Goal: Information Seeking & Learning: Learn about a topic

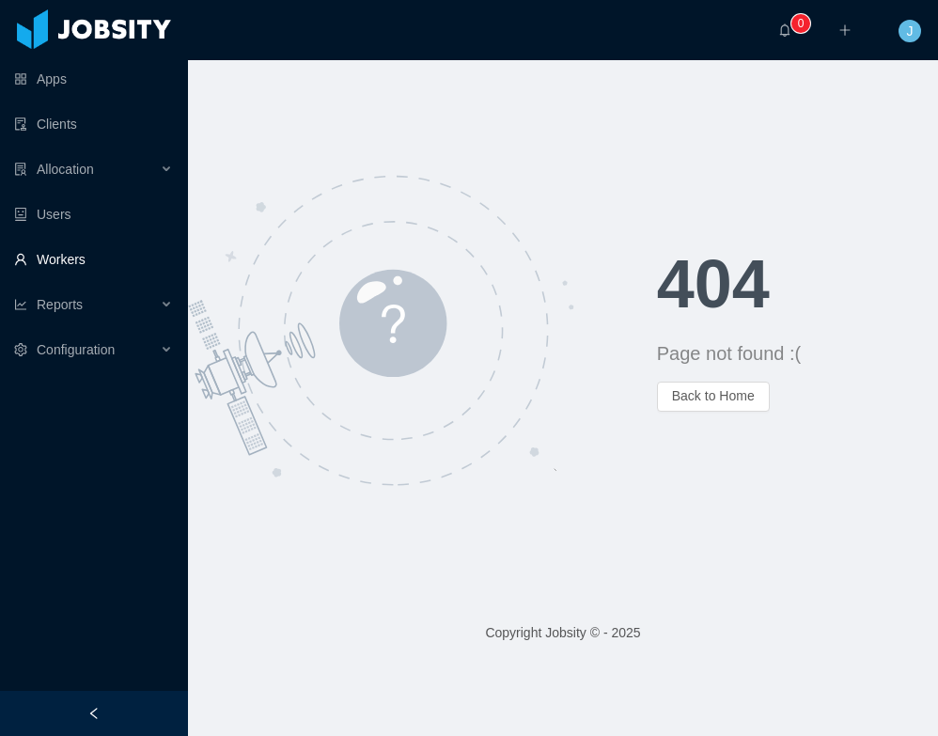
click at [60, 246] on link "Workers" at bounding box center [93, 260] width 159 height 38
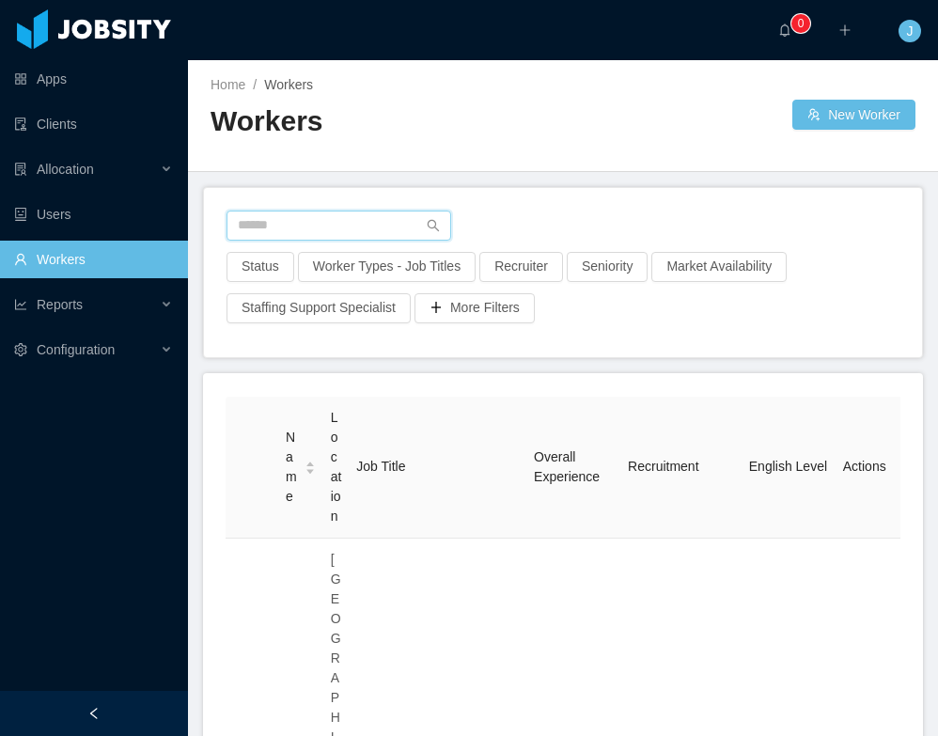
click at [269, 223] on input "text" at bounding box center [339, 226] width 225 height 30
type input "**********"
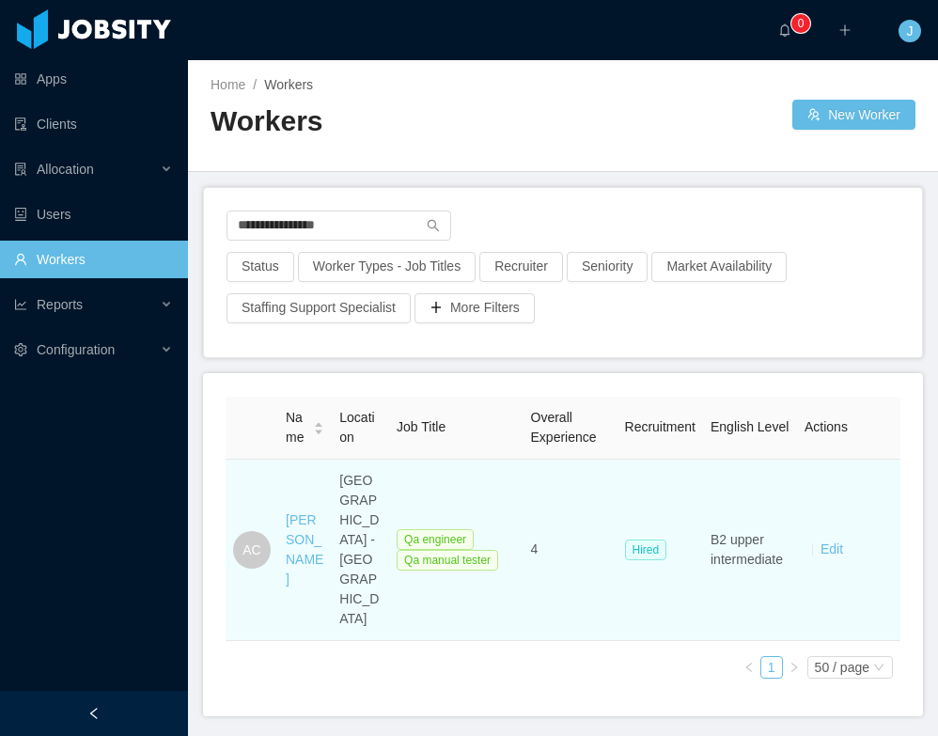
click at [297, 532] on div "[PERSON_NAME]" at bounding box center [305, 549] width 39 height 79
click at [293, 558] on div "[PERSON_NAME]" at bounding box center [305, 549] width 39 height 79
click at [304, 549] on link "[PERSON_NAME]" at bounding box center [305, 549] width 38 height 74
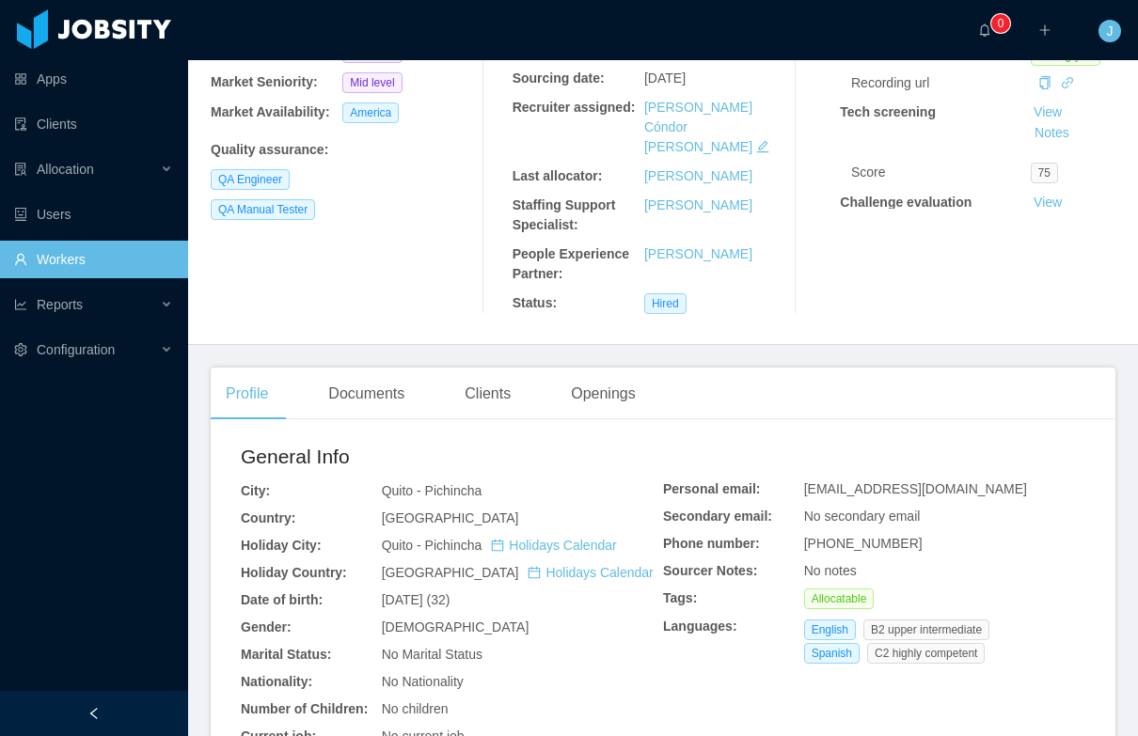
scroll to position [292, 0]
click at [527, 563] on link "Holidays Calendar" at bounding box center [589, 570] width 125 height 15
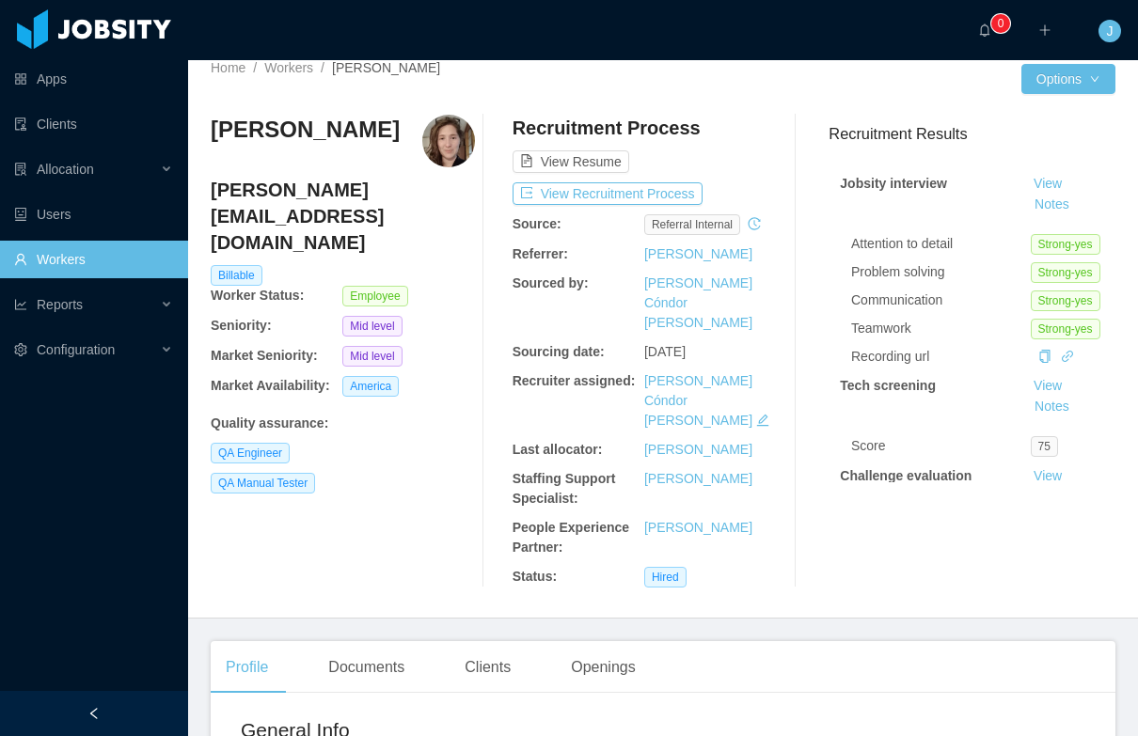
scroll to position [0, 0]
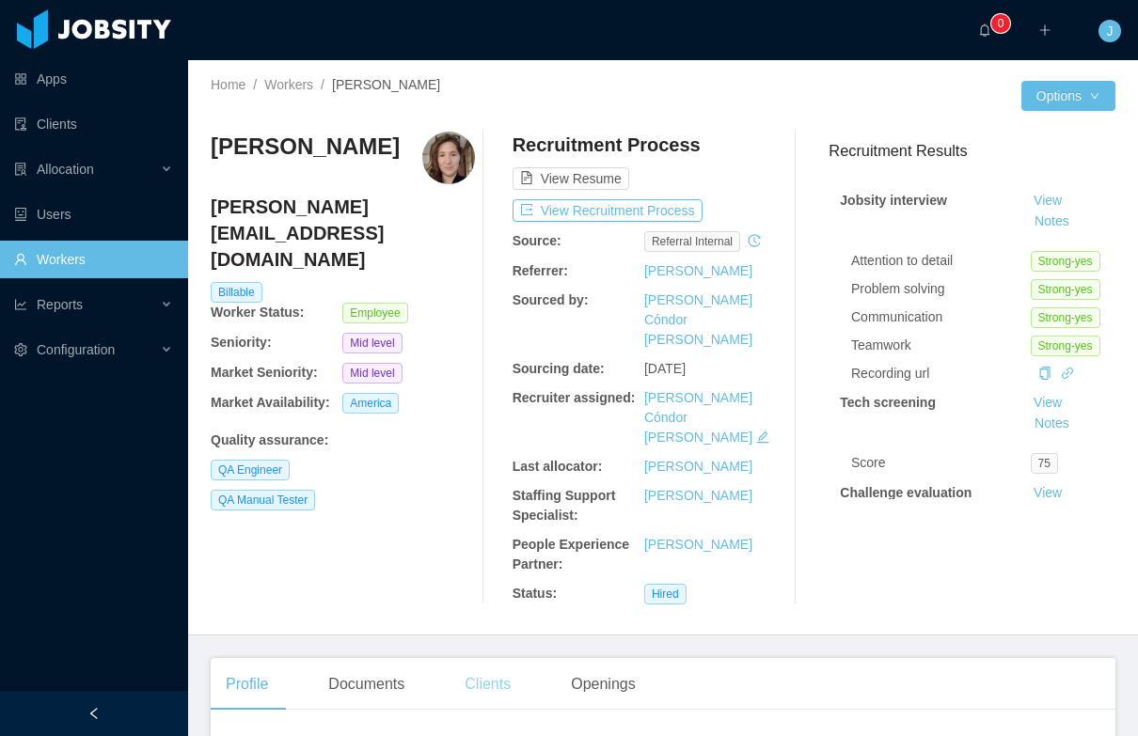
click at [501, 658] on div "Clients" at bounding box center [487, 684] width 76 height 53
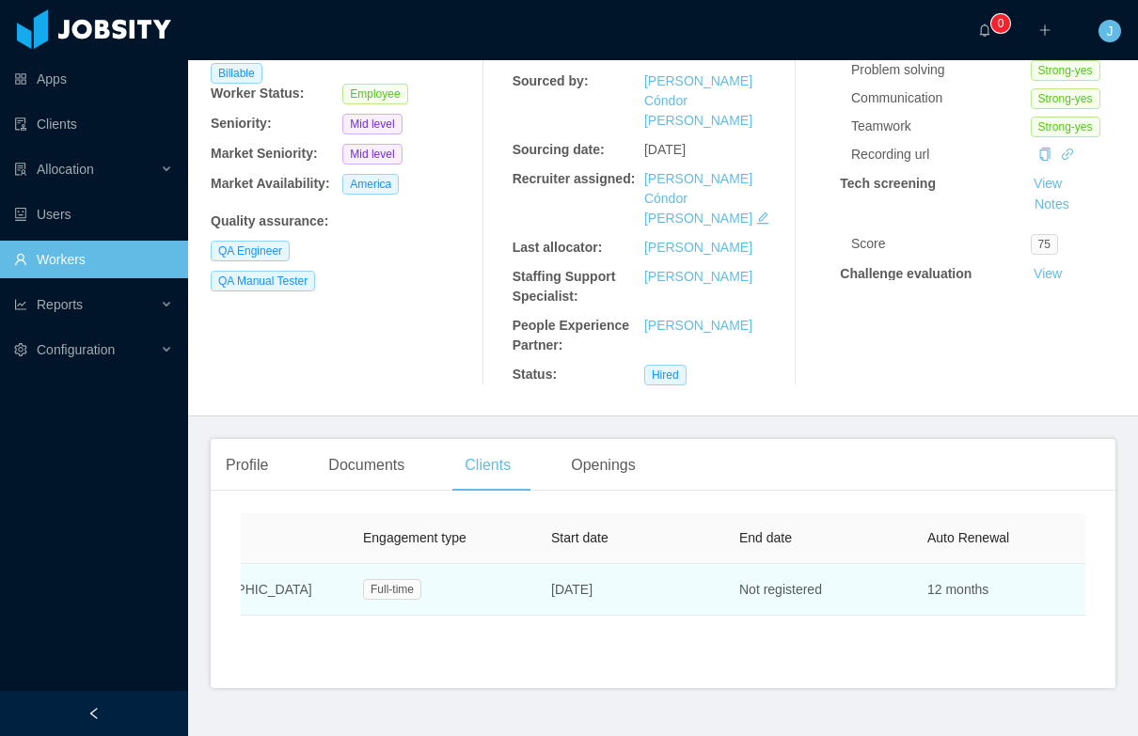
scroll to position [0, 460]
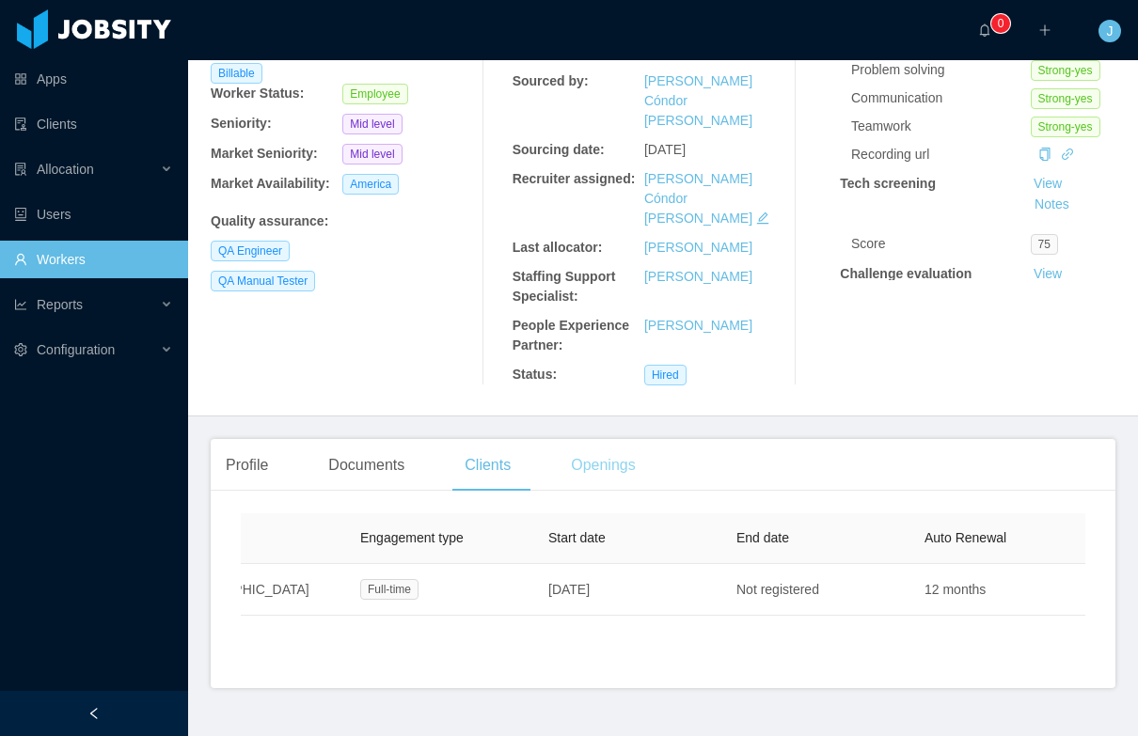
click at [634, 439] on div "Openings" at bounding box center [603, 465] width 95 height 53
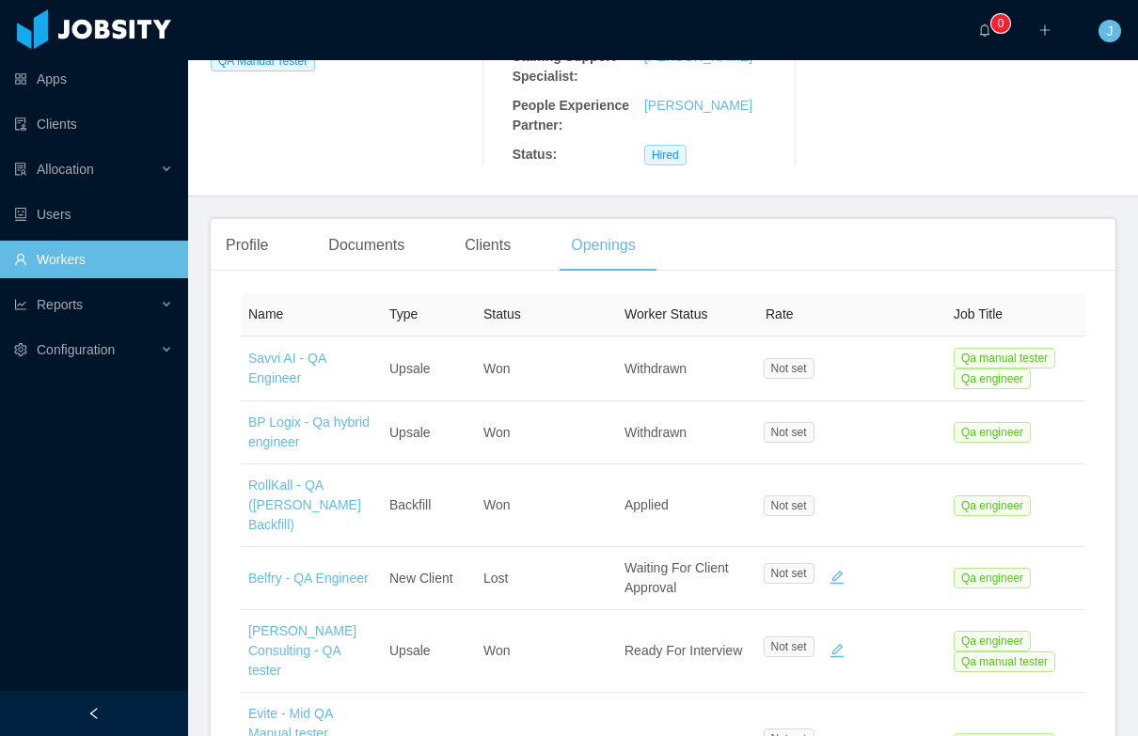
scroll to position [452, 0]
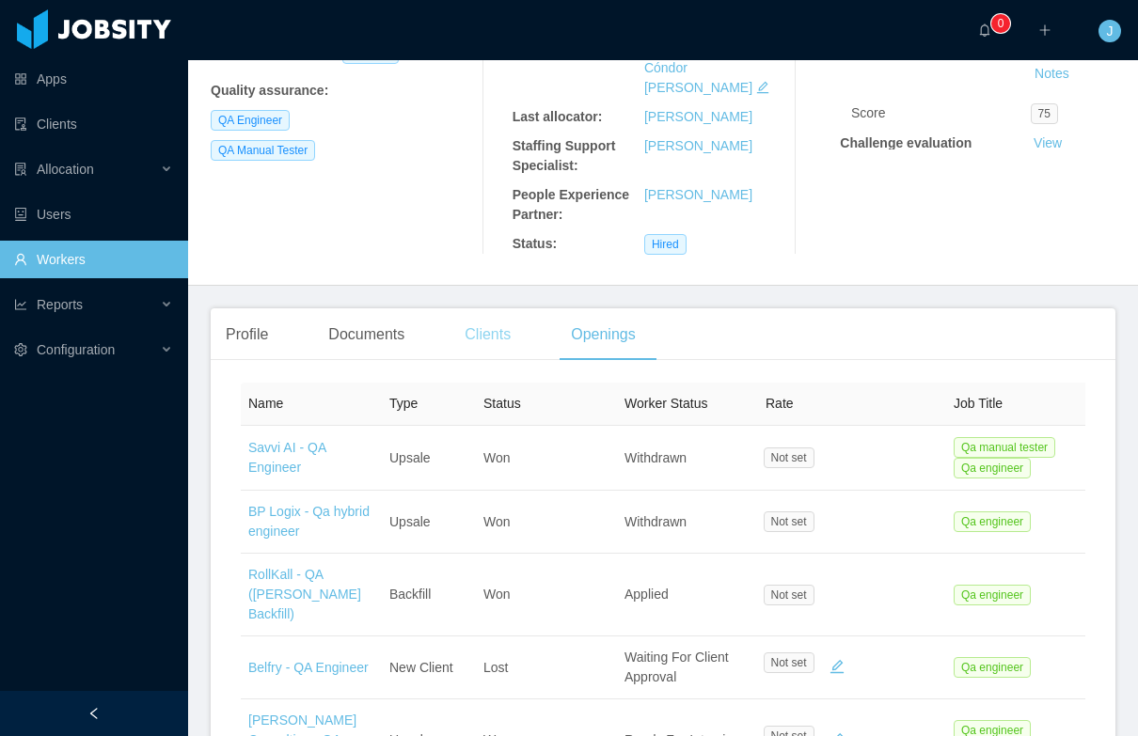
click at [493, 308] on div "Clients" at bounding box center [487, 334] width 76 height 53
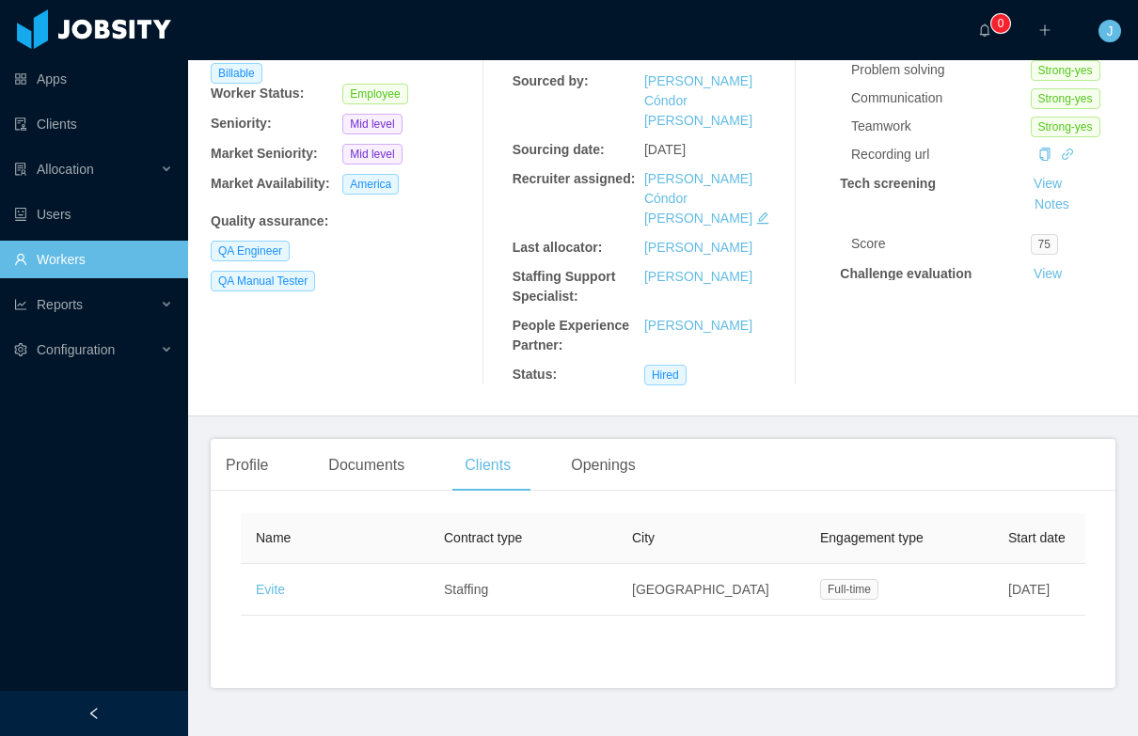
scroll to position [201, 0]
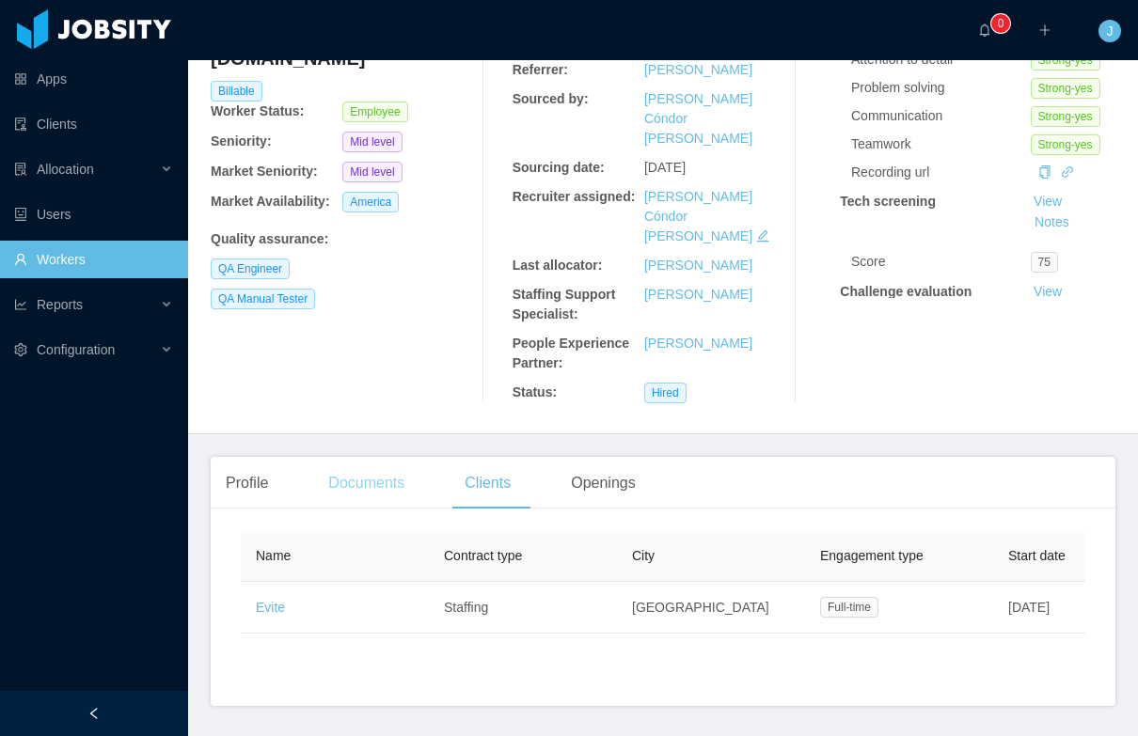
click at [343, 457] on div "Documents" at bounding box center [366, 483] width 106 height 53
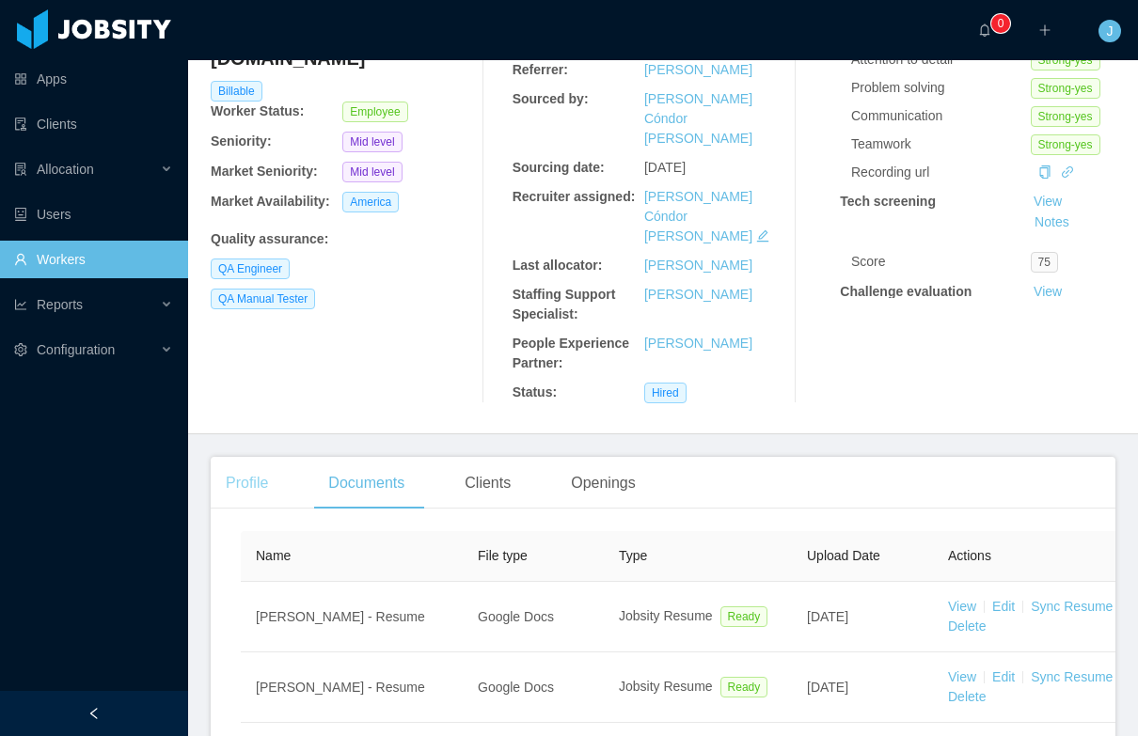
click at [249, 460] on div "Profile" at bounding box center [247, 483] width 72 height 53
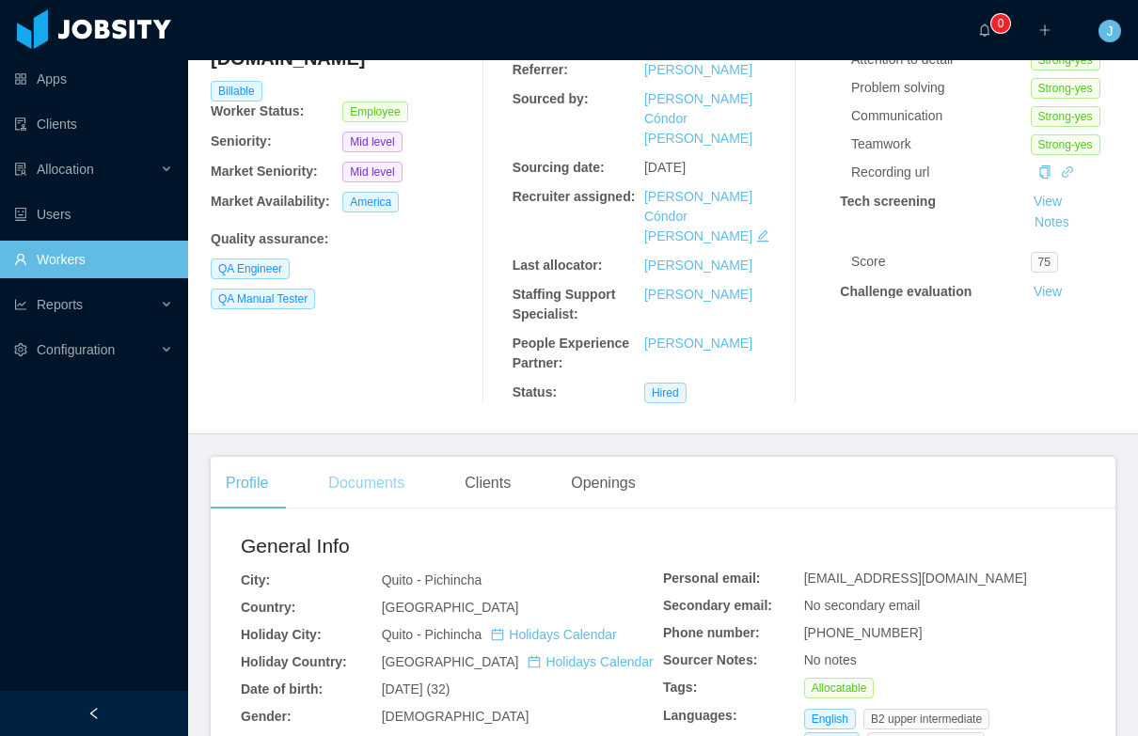
click at [328, 457] on div "Documents" at bounding box center [366, 483] width 106 height 53
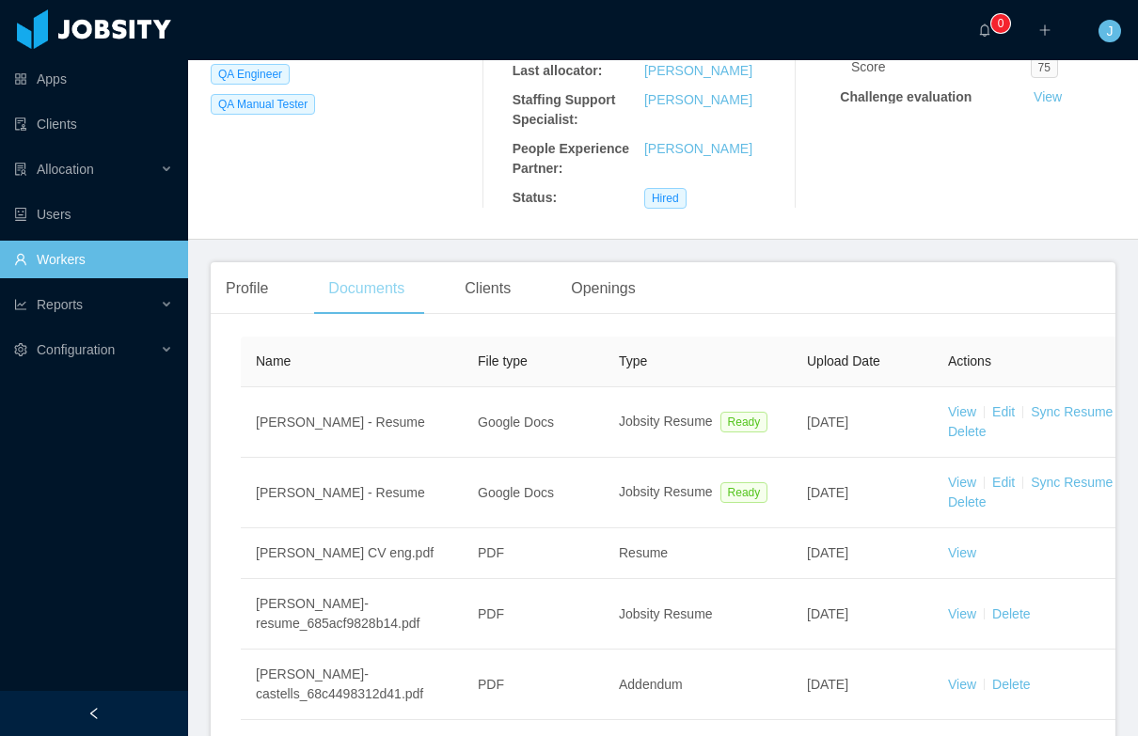
scroll to position [413, 0]
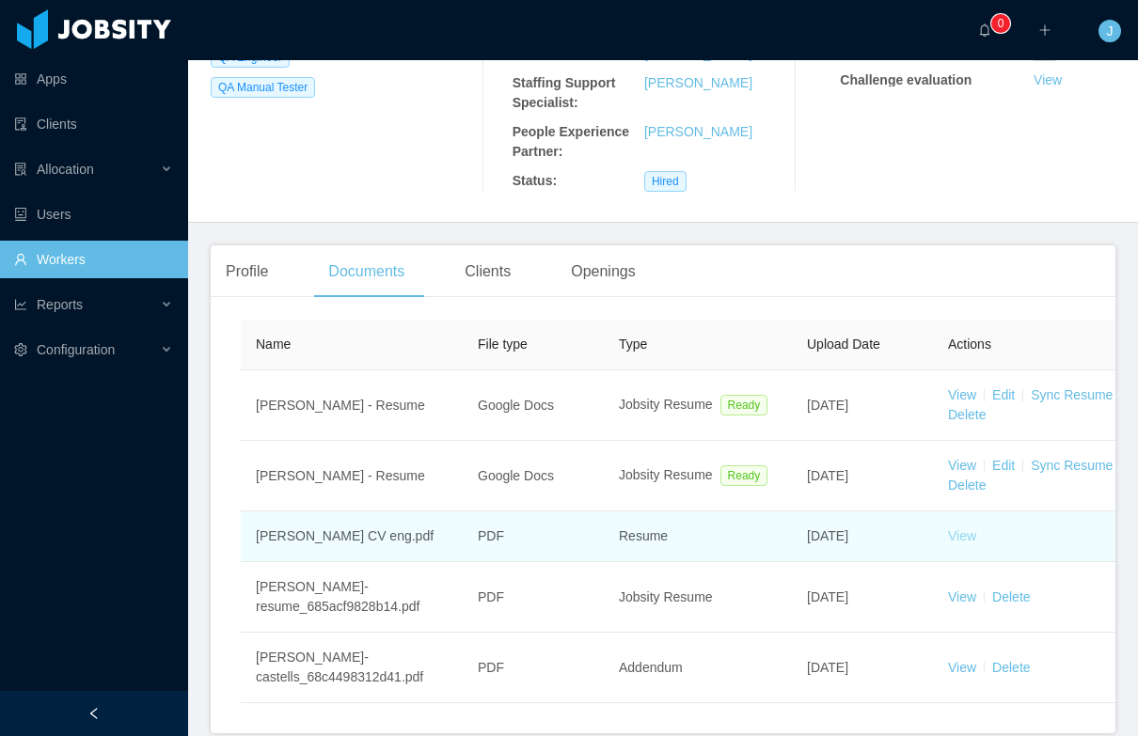
click at [937, 528] on link "View" at bounding box center [962, 535] width 28 height 15
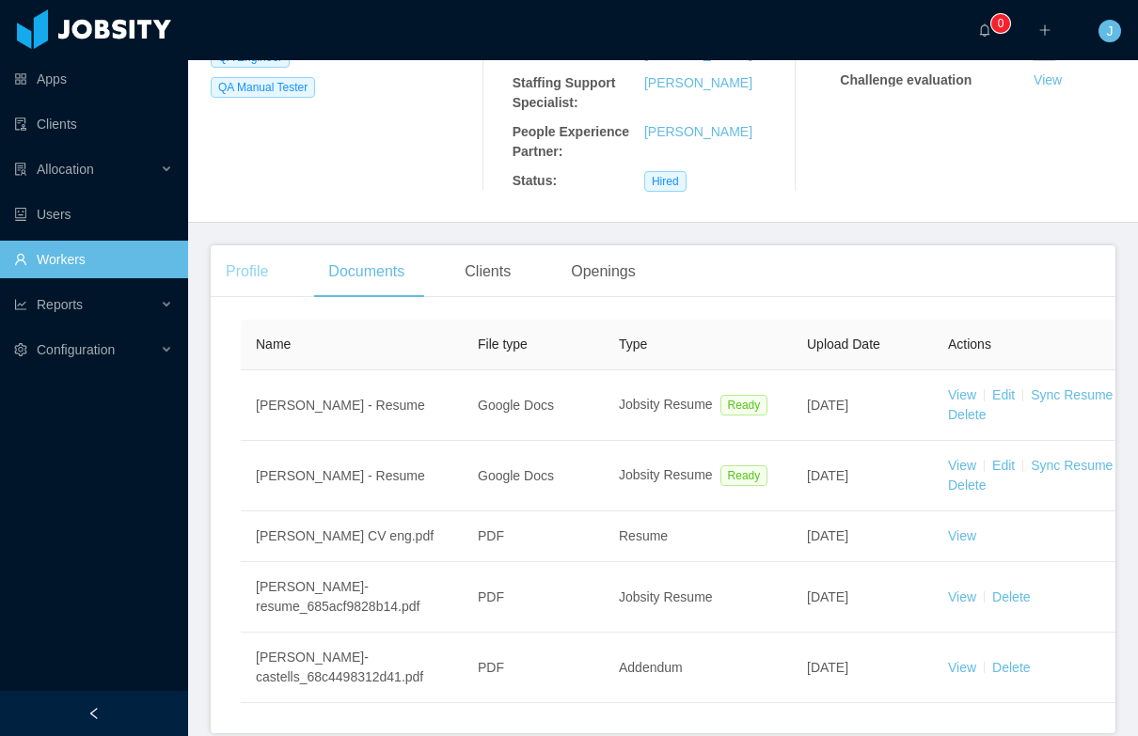
click at [266, 245] on div "Profile" at bounding box center [247, 271] width 72 height 53
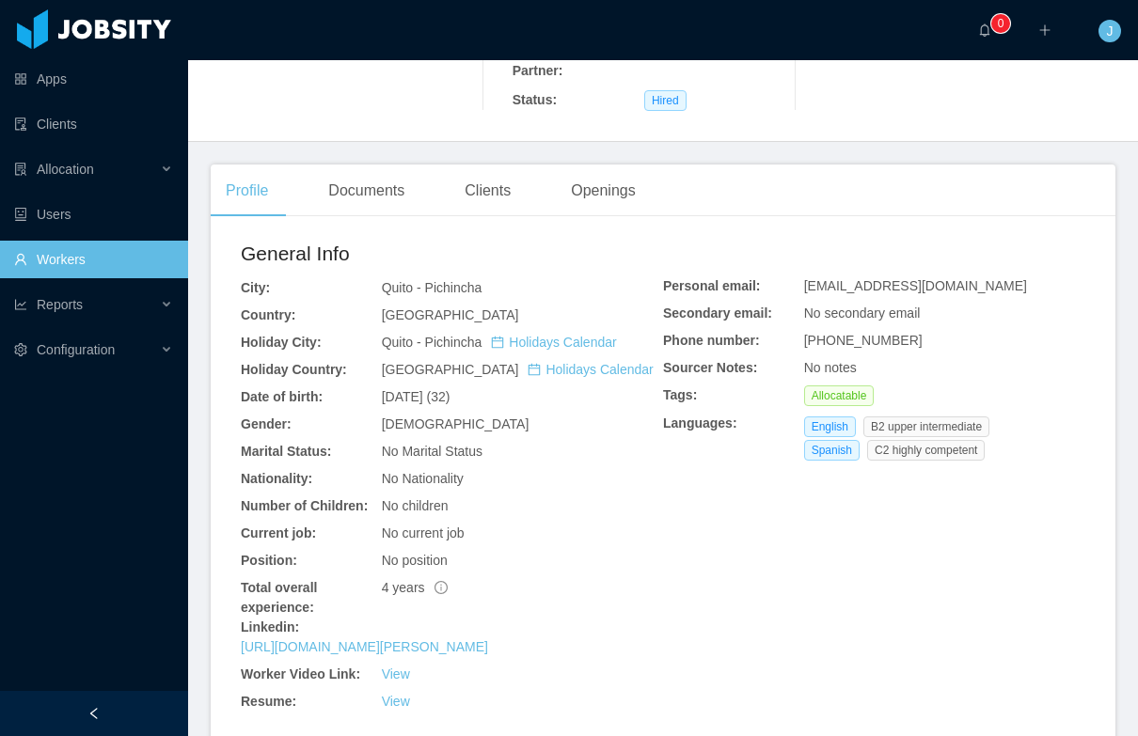
scroll to position [510, 0]
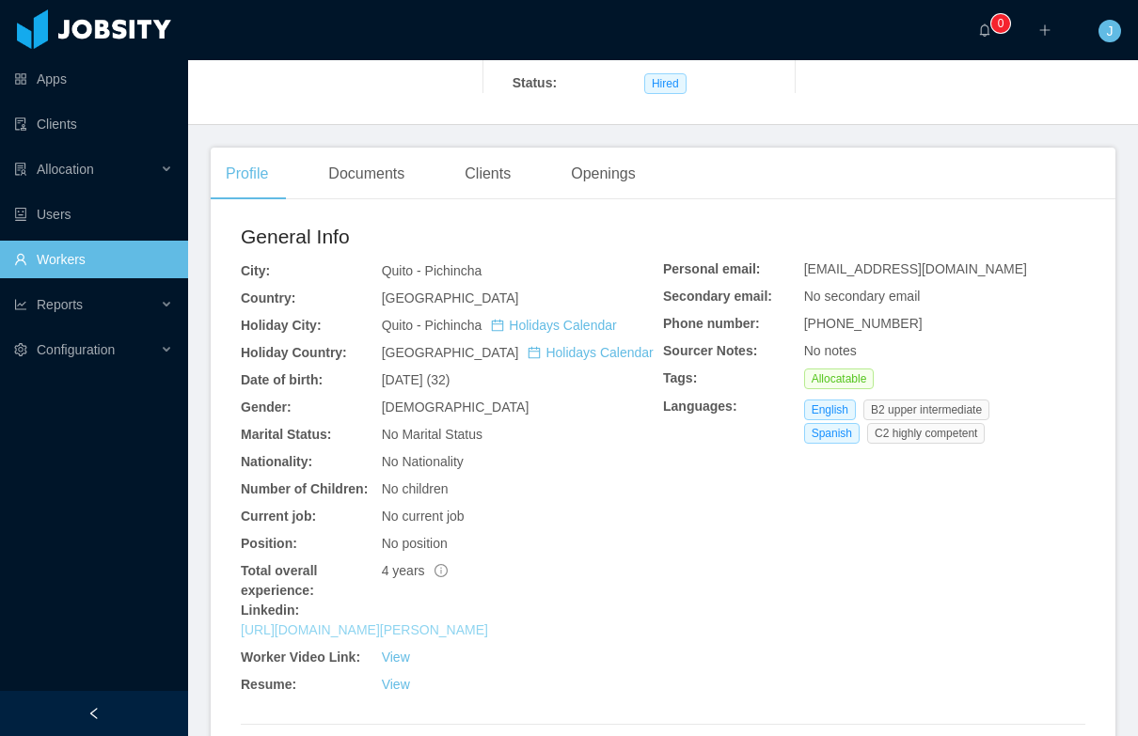
click at [470, 622] on link "[URL][DOMAIN_NAME][PERSON_NAME]" at bounding box center [364, 629] width 247 height 15
